Goal: Task Accomplishment & Management: Complete application form

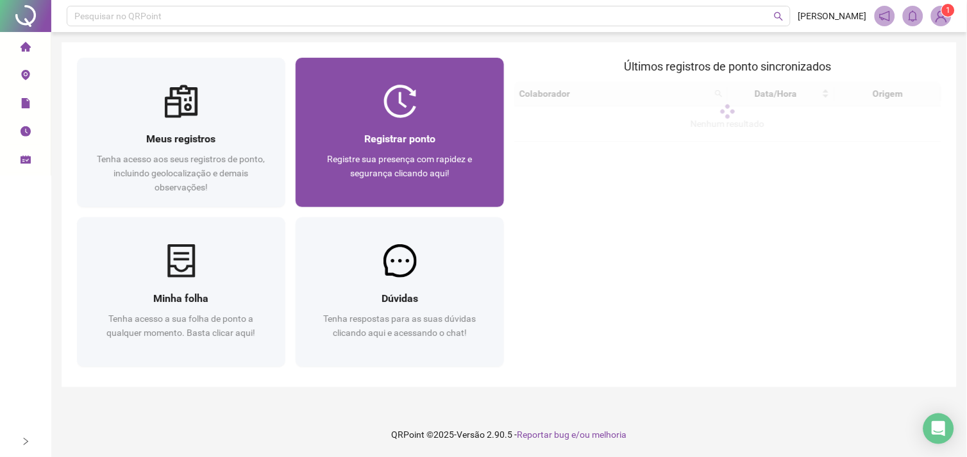
click at [453, 161] on span "Registre sua presença com rapidez e segurança clicando aqui!" at bounding box center [400, 166] width 145 height 24
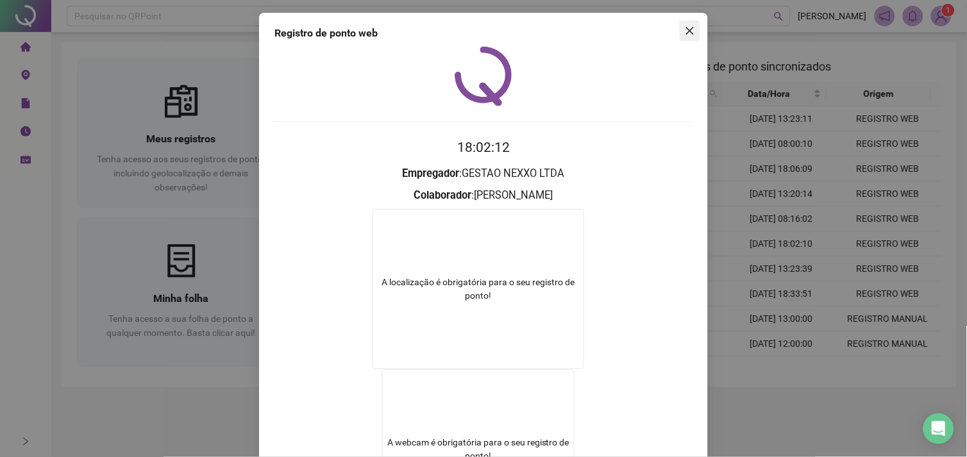
click at [689, 29] on icon "close" at bounding box center [690, 31] width 10 height 10
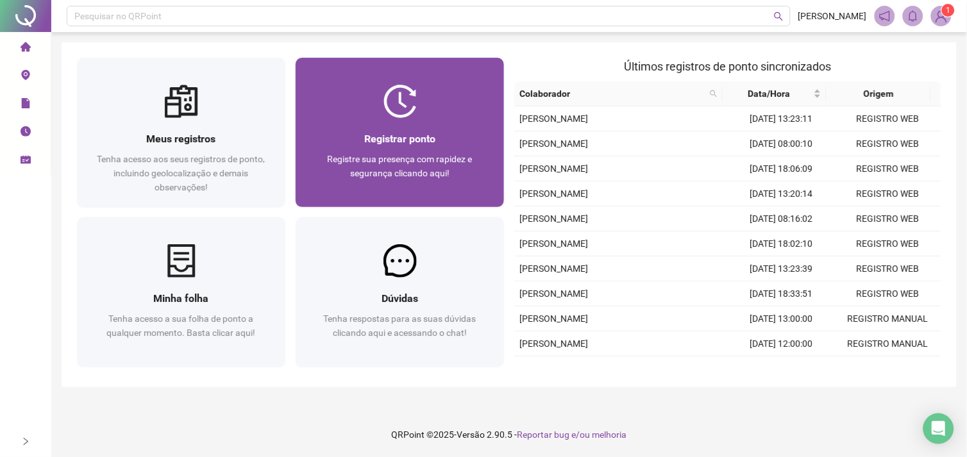
click at [448, 124] on div "Registrar ponto Registre sua presença com rapidez e segurança clicando aqui!" at bounding box center [400, 162] width 208 height 89
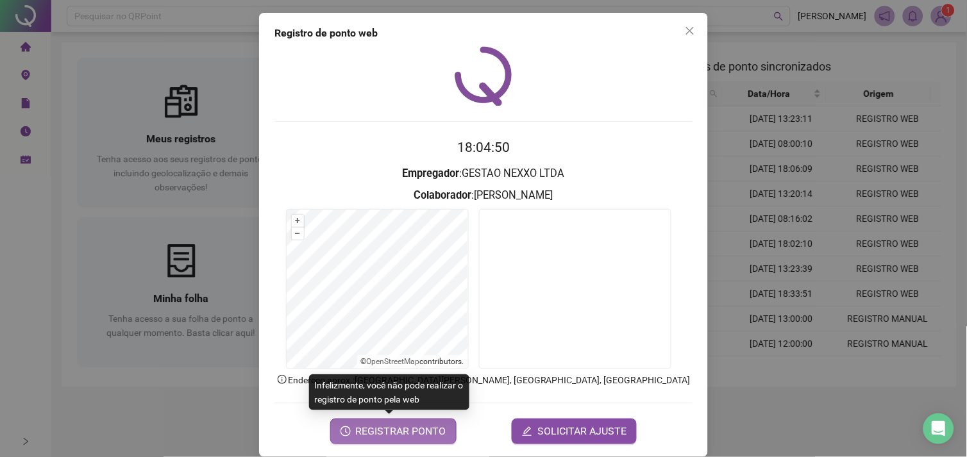
click at [401, 430] on span "REGISTRAR PONTO" at bounding box center [401, 431] width 90 height 15
click at [689, 28] on icon "close" at bounding box center [690, 31] width 10 height 10
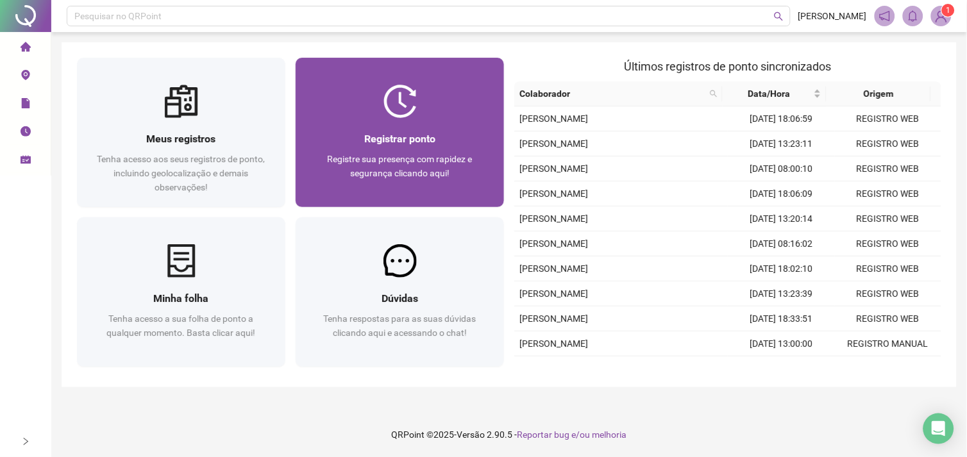
click at [468, 130] on div "Registrar ponto Registre sua presença com rapidez e segurança clicando aqui!" at bounding box center [400, 162] width 208 height 89
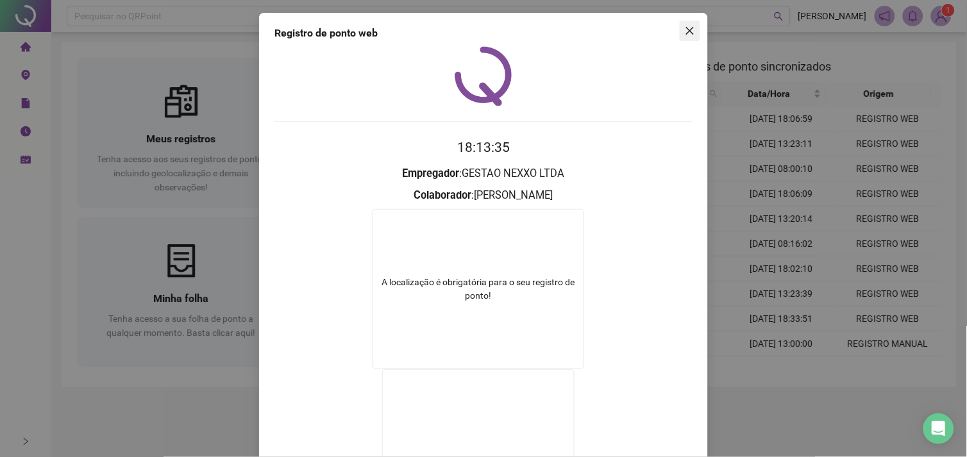
click at [685, 35] on icon "close" at bounding box center [690, 31] width 10 height 10
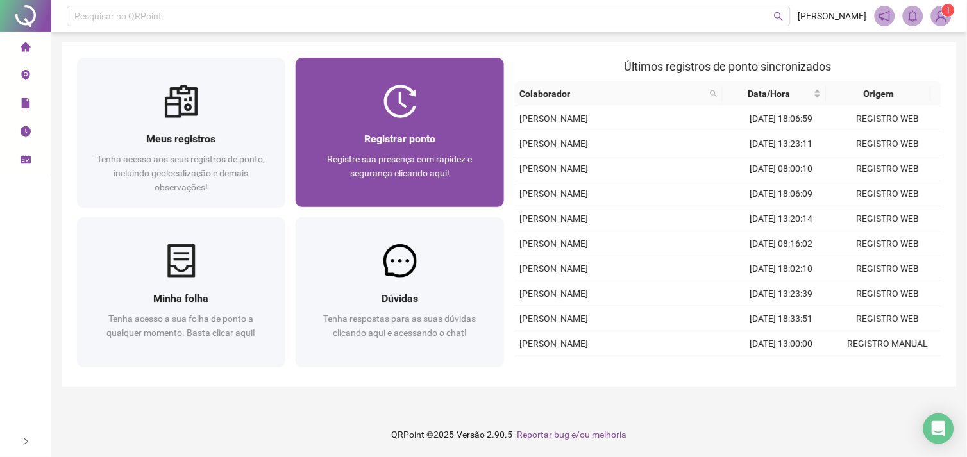
click at [448, 105] on div at bounding box center [400, 101] width 208 height 33
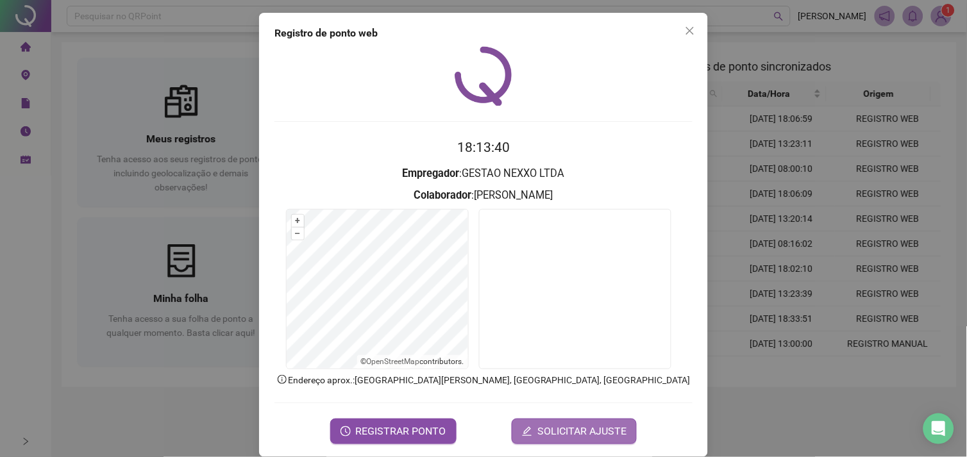
click at [567, 425] on span "SOLICITAR AJUSTE" at bounding box center [581, 431] width 89 height 15
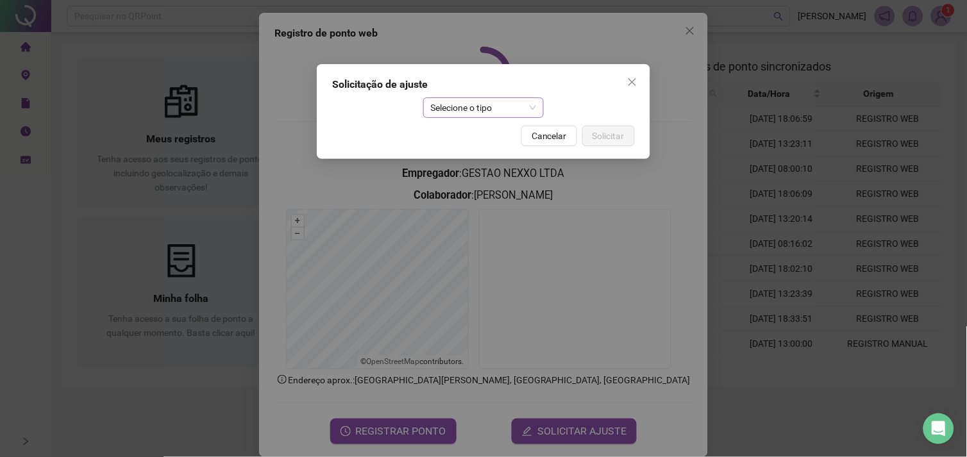
click at [513, 110] on span "Selecione o tipo" at bounding box center [484, 107] width 106 height 19
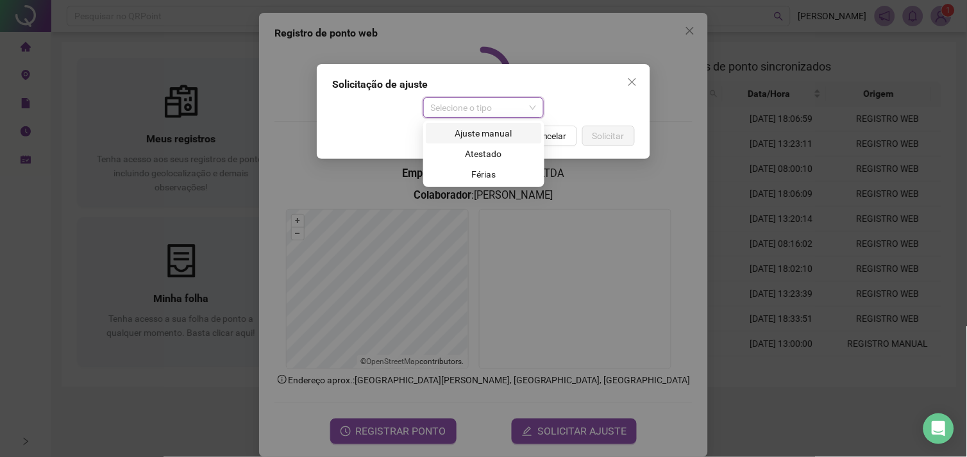
click at [502, 136] on div "Ajuste manual" at bounding box center [484, 133] width 101 height 14
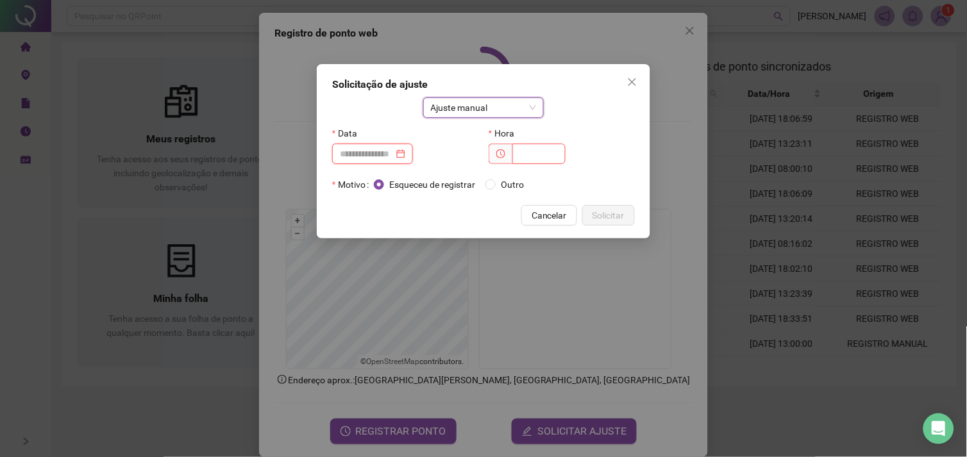
click at [394, 155] on input at bounding box center [367, 154] width 54 height 14
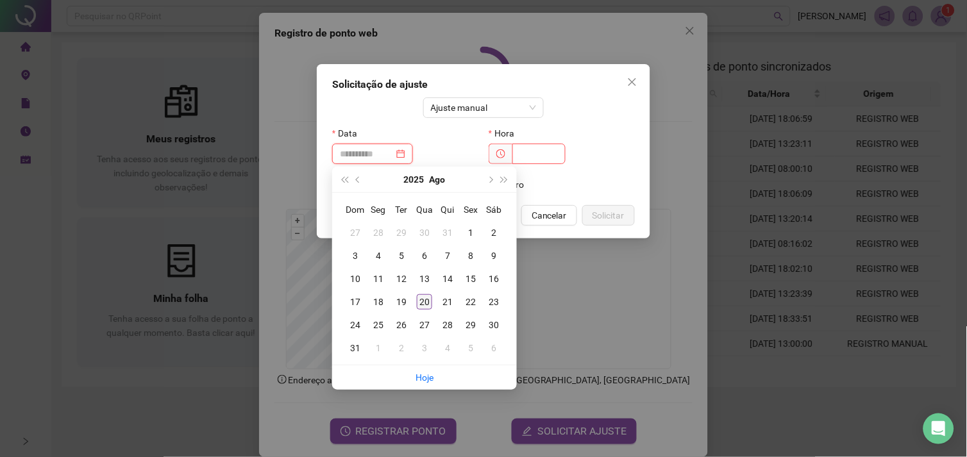
type input "**********"
click at [425, 299] on div "20" at bounding box center [424, 301] width 15 height 15
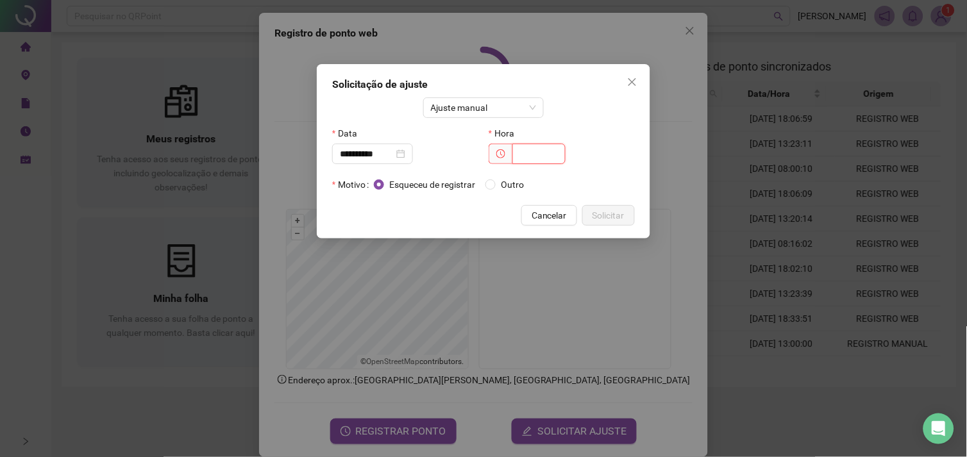
click at [521, 145] on input "text" at bounding box center [538, 154] width 53 height 21
type input "*****"
click at [609, 216] on span "Solicitar" at bounding box center [609, 215] width 32 height 14
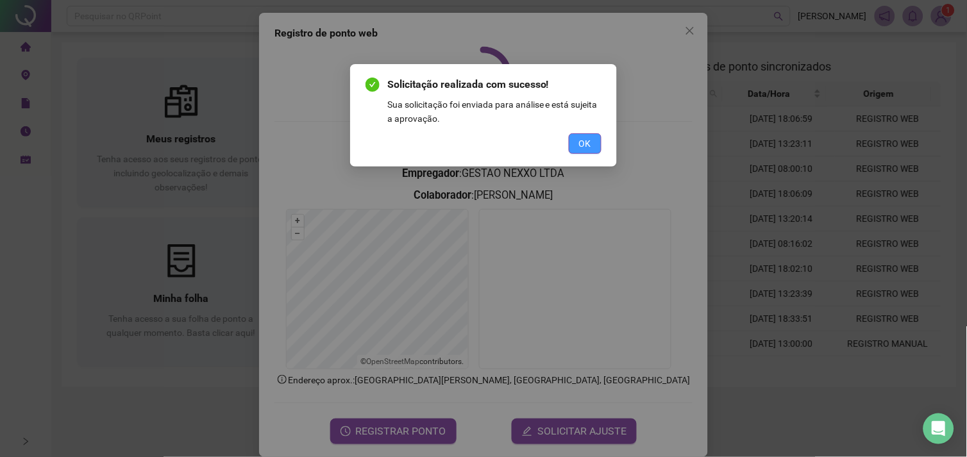
click at [591, 142] on span "OK" at bounding box center [585, 144] width 12 height 14
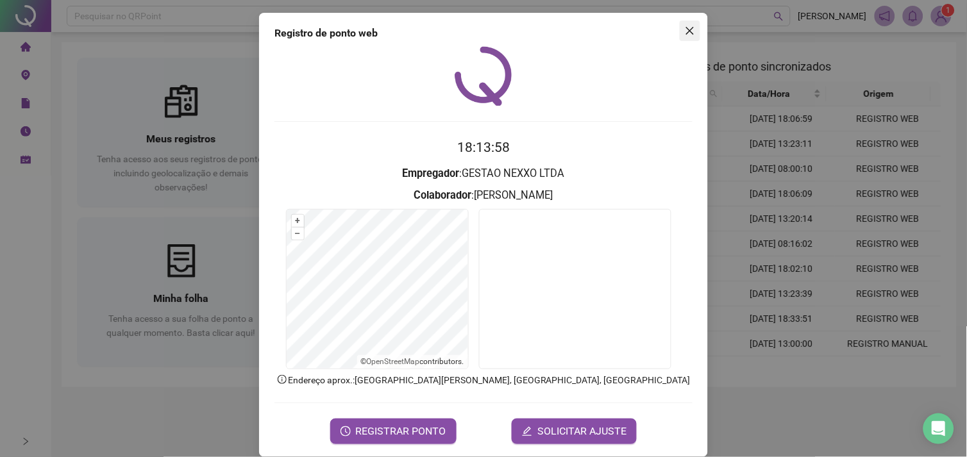
click at [686, 33] on icon "close" at bounding box center [690, 31] width 10 height 10
